Goal: Task Accomplishment & Management: Manage account settings

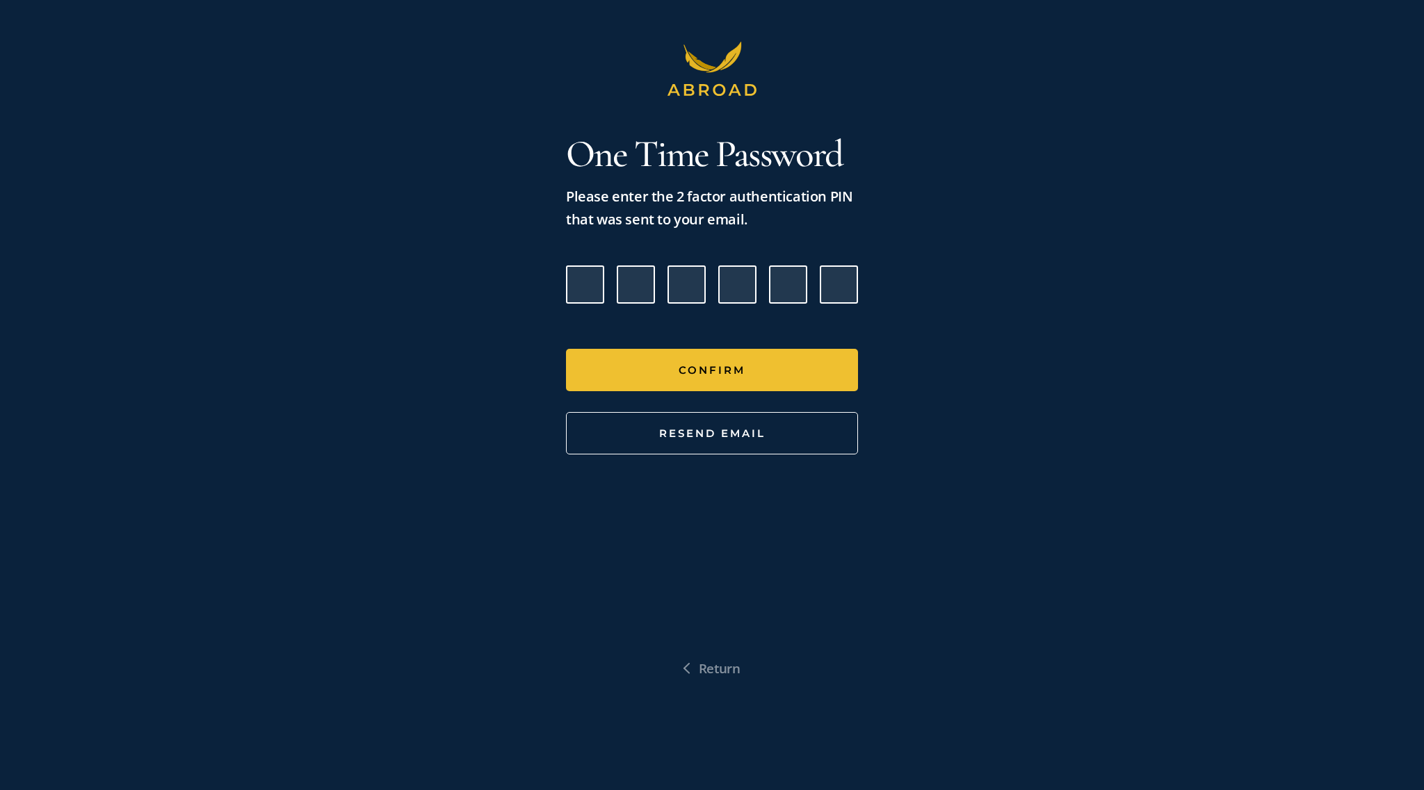
click at [598, 286] on input "Please enter verification code. Digit 1" at bounding box center [585, 285] width 38 height 38
paste input "2"
type input "5"
type input "9"
type input "1"
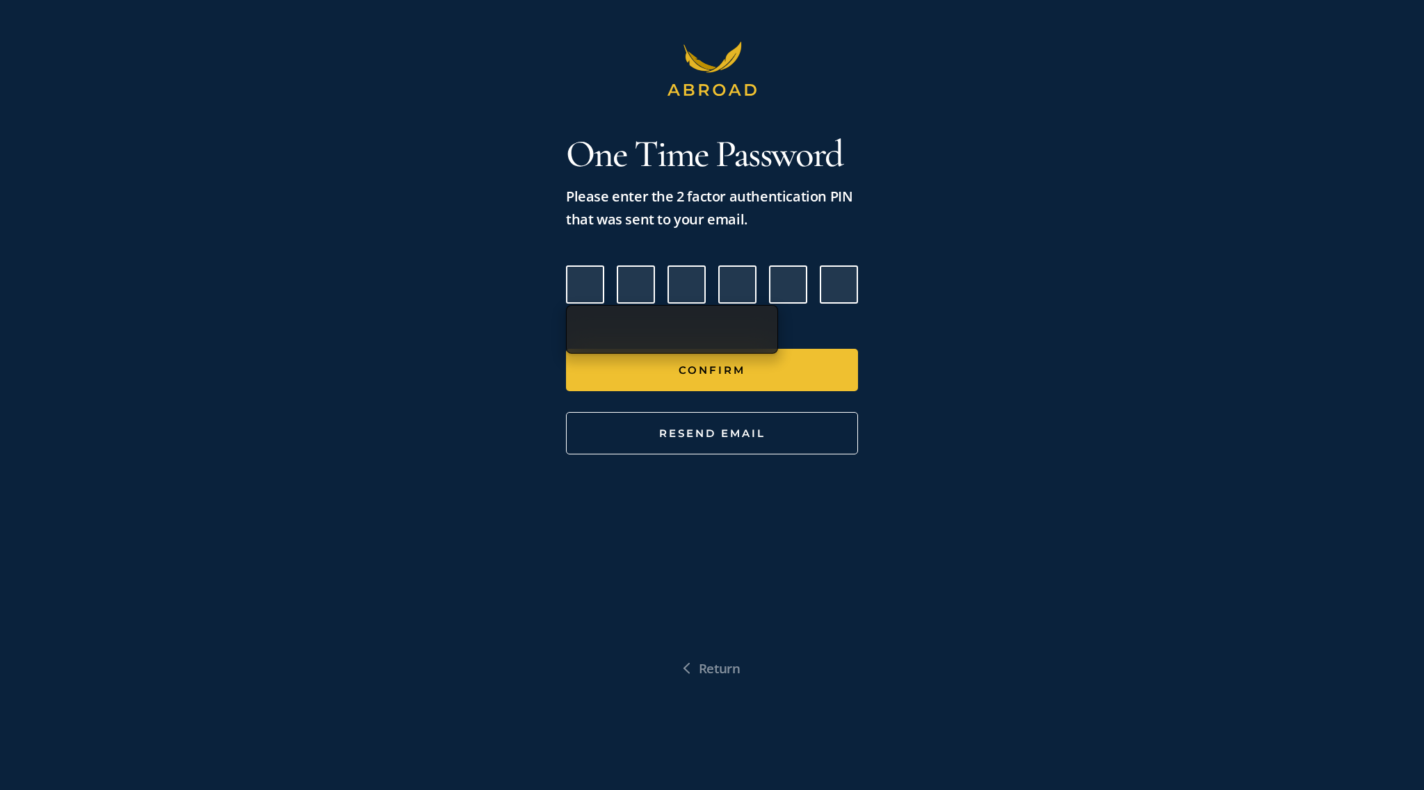
type input "8"
type input "9"
type input "2"
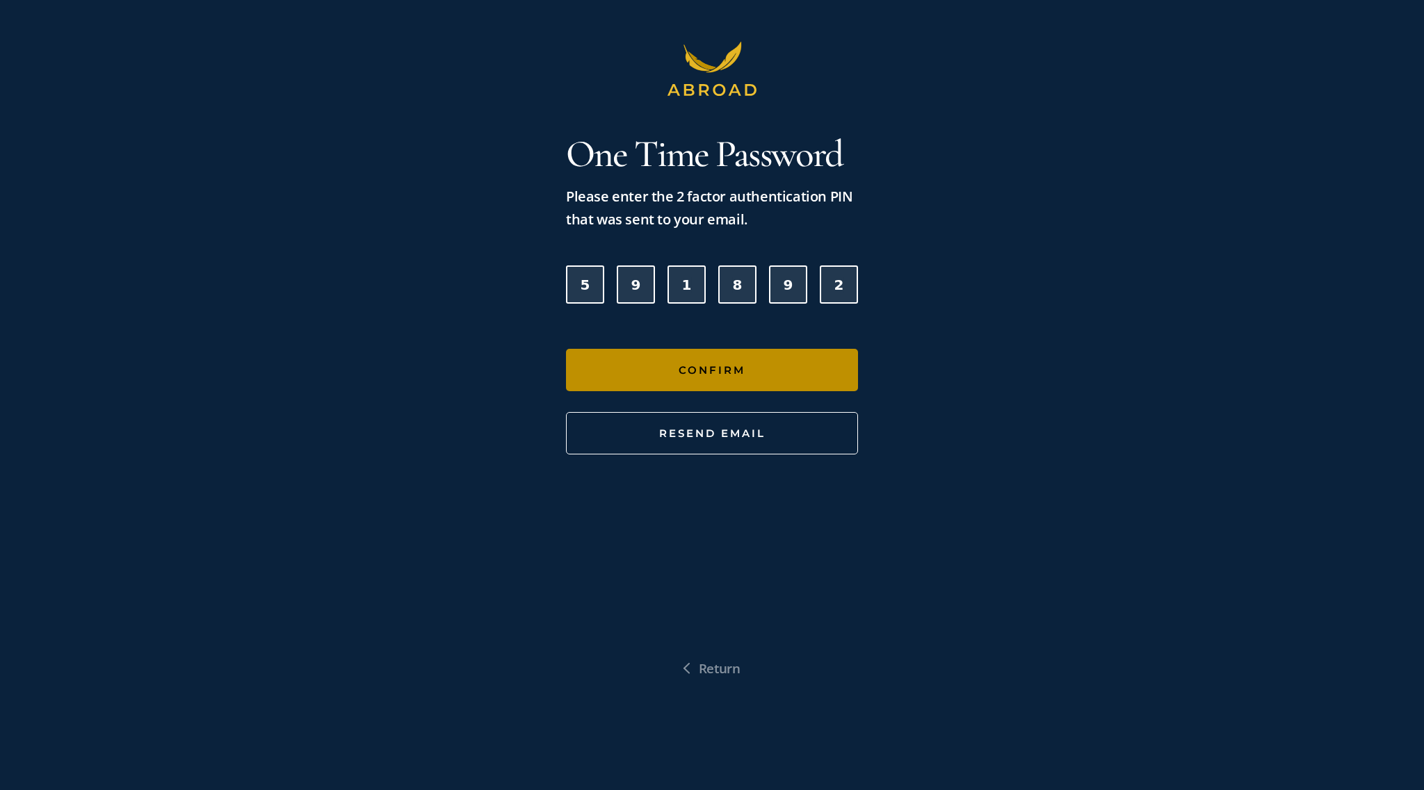
click at [623, 357] on button "Confirm" at bounding box center [712, 370] width 292 height 42
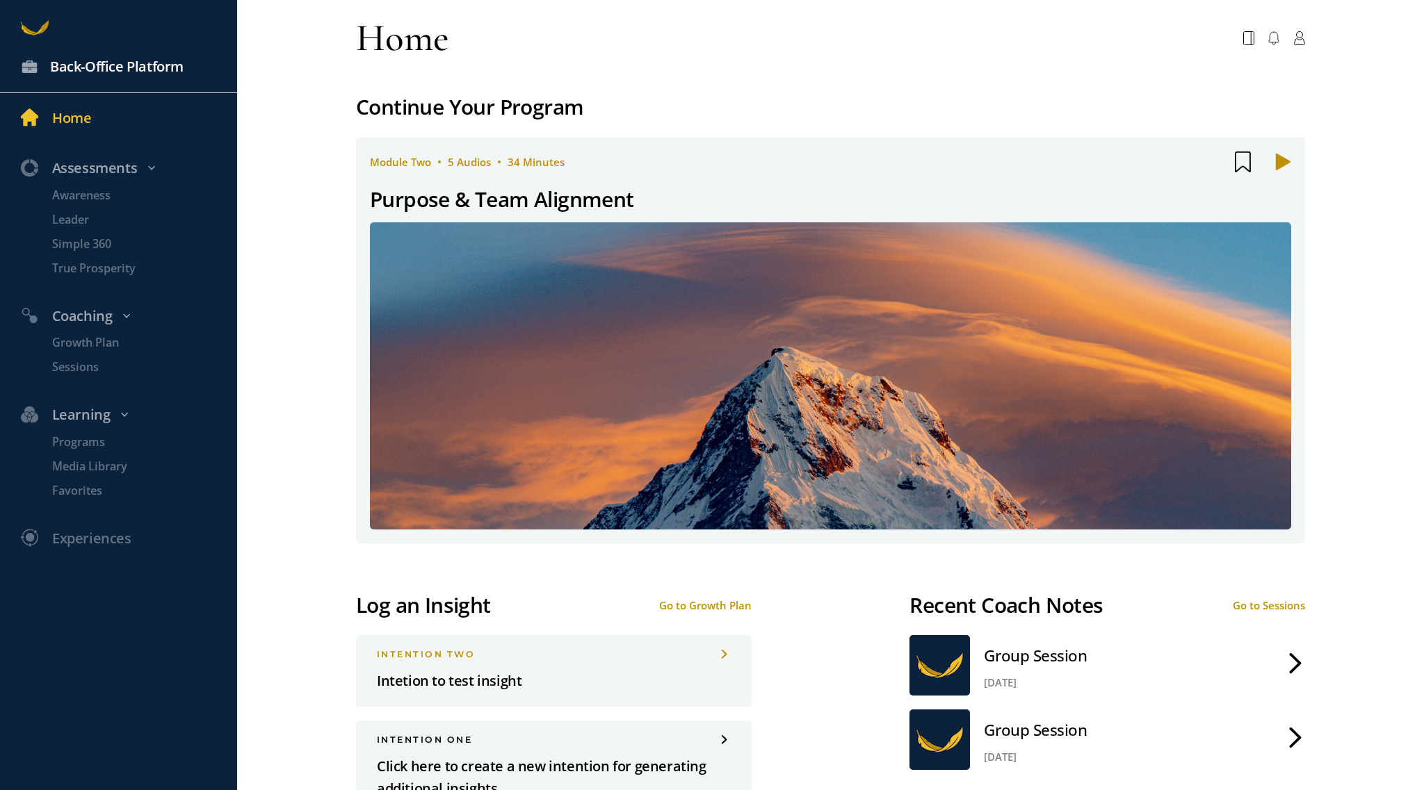
click at [156, 78] on link "Back-Office Platform" at bounding box center [118, 67] width 237 height 51
